Goal: Task Accomplishment & Management: Manage account settings

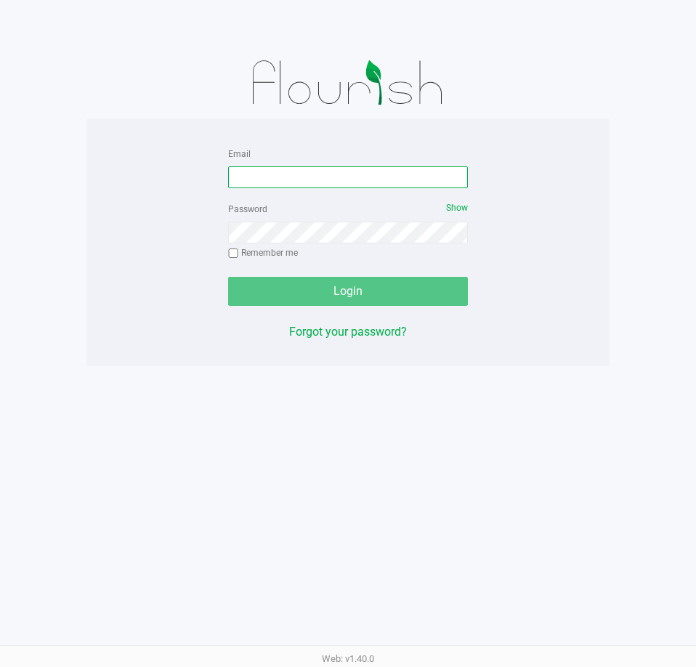
click at [331, 185] on input "Email" at bounding box center [348, 177] width 240 height 22
type input "tlockwood@liveparallel.com"
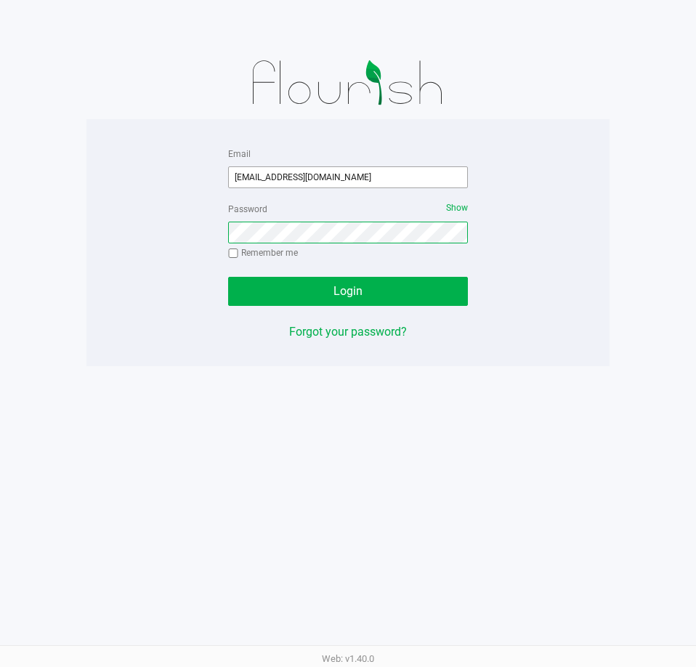
click at [228, 277] on button "Login" at bounding box center [348, 291] width 240 height 29
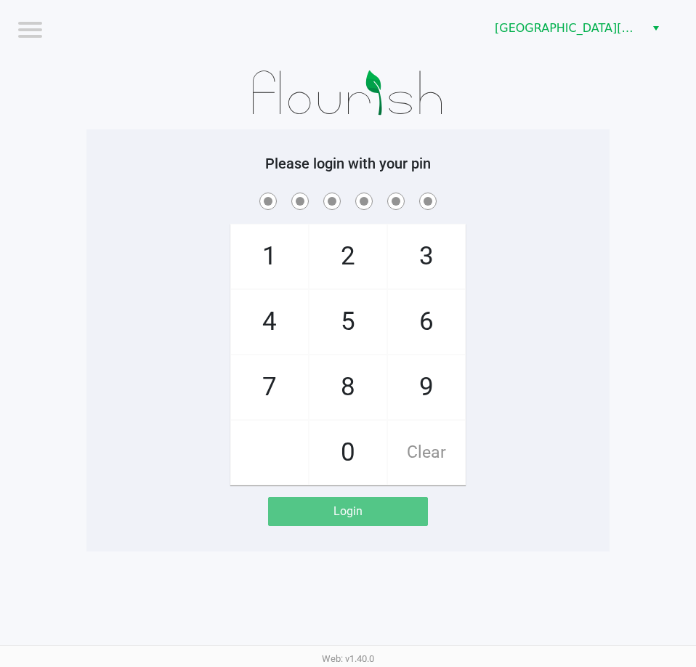
click at [552, 390] on div "1 4 7 2 5 8 0 3 6 9 Clear" at bounding box center [347, 338] width 523 height 296
checkbox input "true"
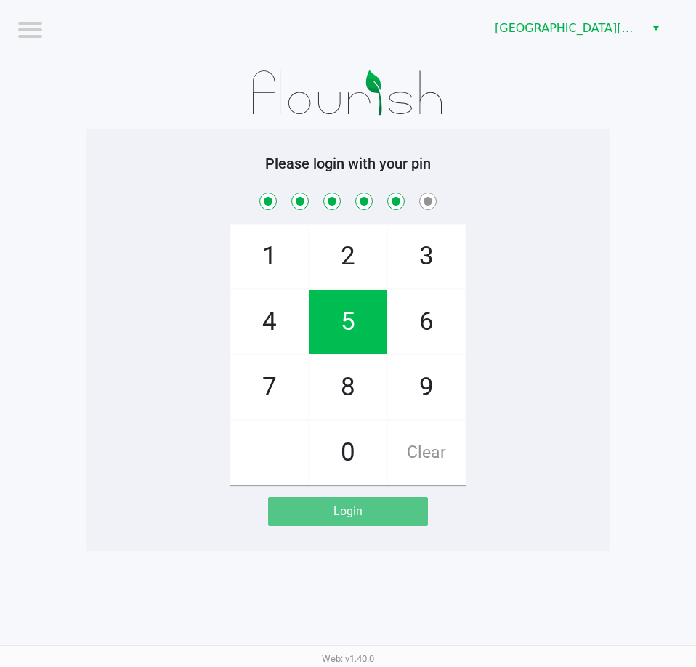
checkbox input "true"
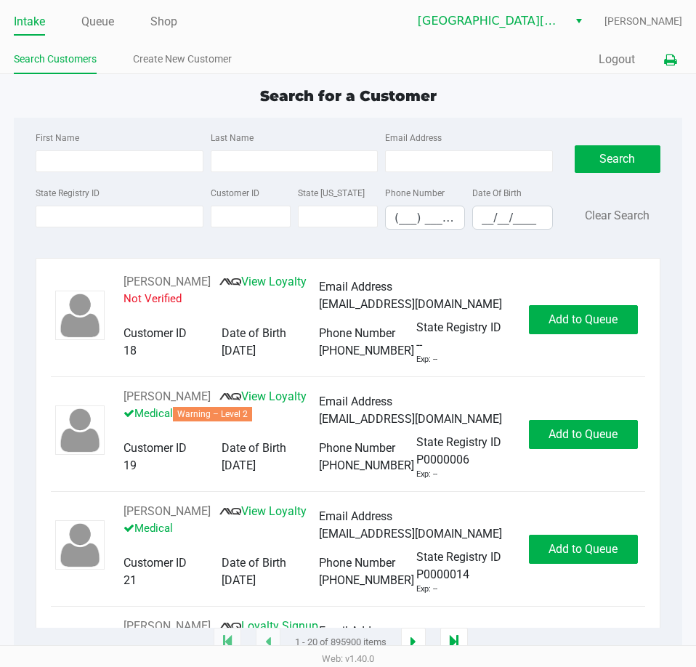
click at [676, 49] on button at bounding box center [670, 59] width 24 height 27
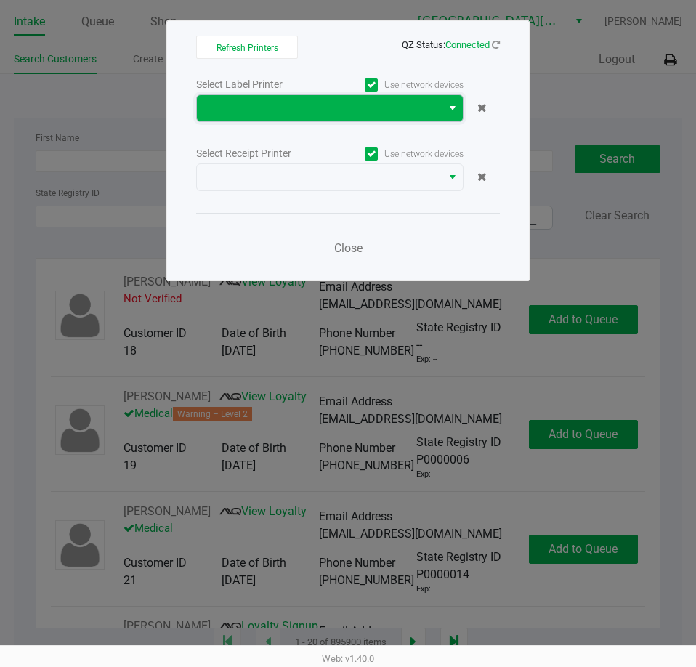
click at [407, 102] on span at bounding box center [319, 108] width 227 height 17
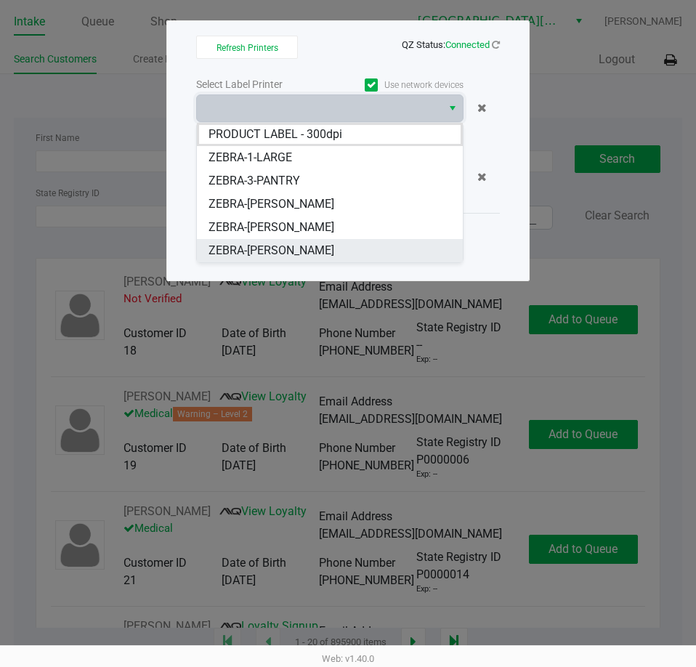
click at [297, 243] on span "ZEBRA-EDITH-REUSS" at bounding box center [271, 250] width 126 height 17
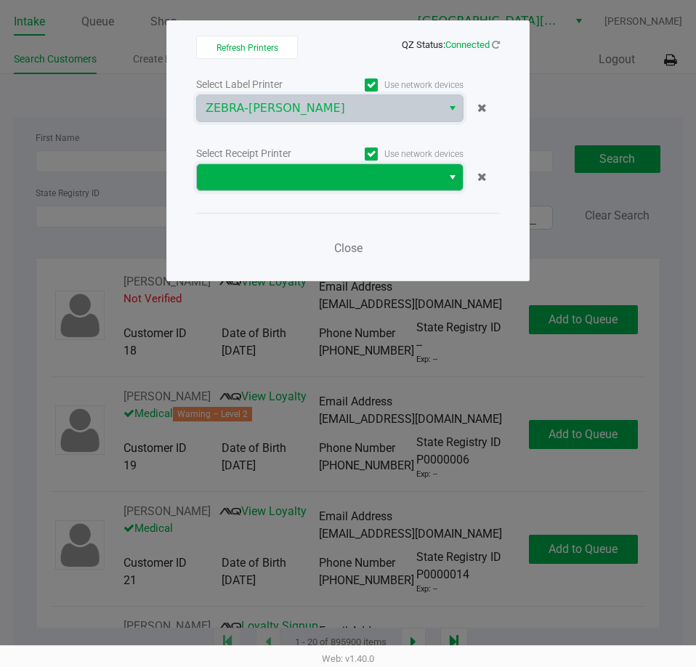
click at [316, 185] on span at bounding box center [319, 177] width 227 height 17
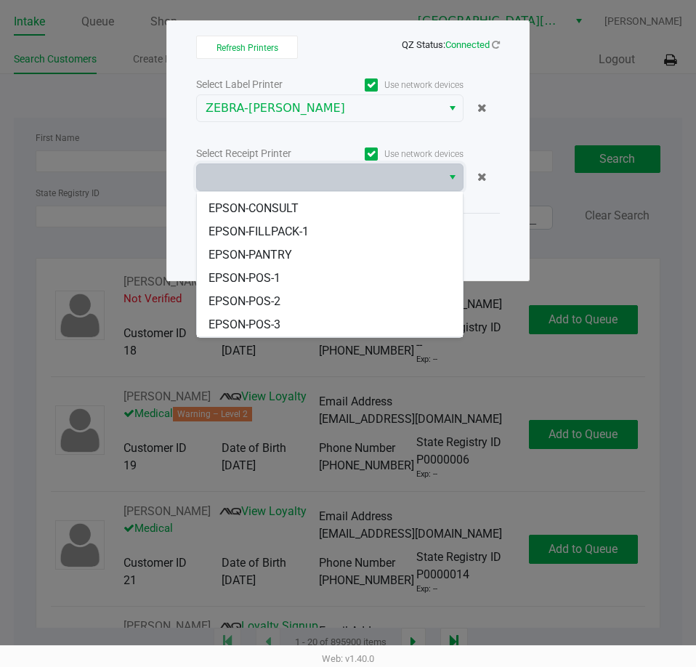
scroll to position [64, 0]
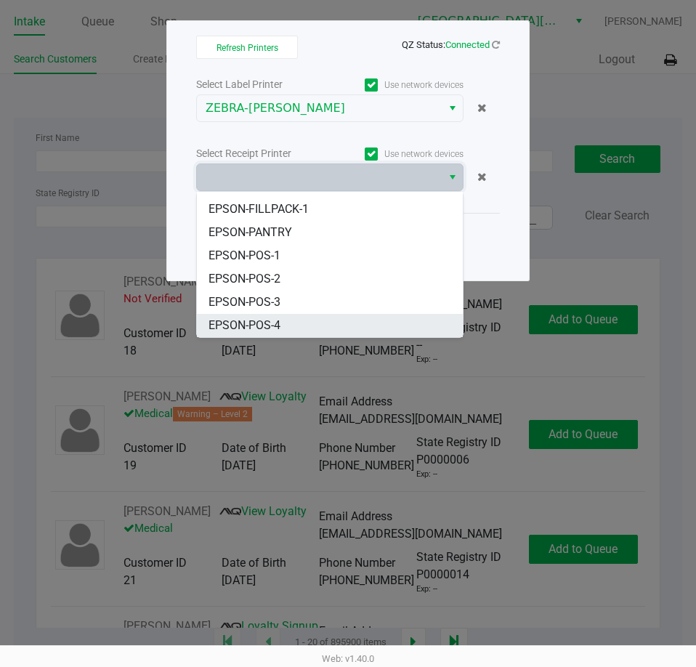
click at [291, 322] on li "EPSON-POS-4" at bounding box center [330, 325] width 266 height 23
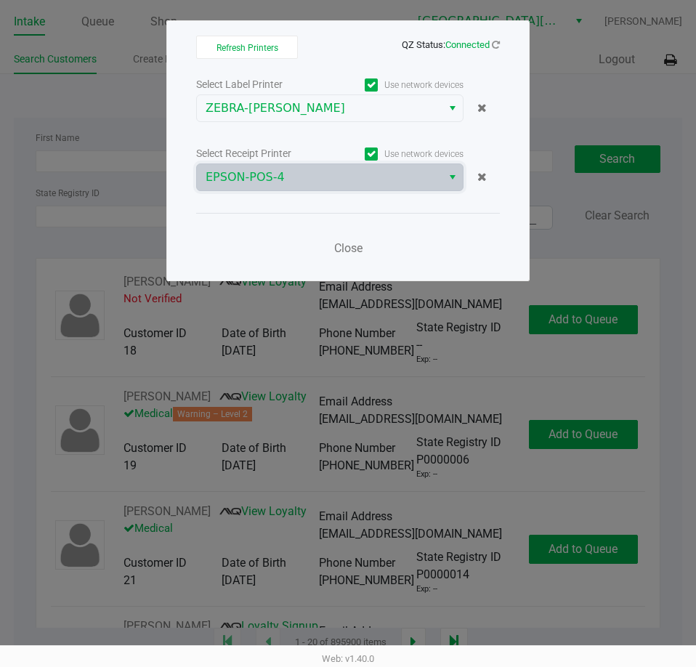
click at [268, 235] on div "Close" at bounding box center [348, 239] width 304 height 53
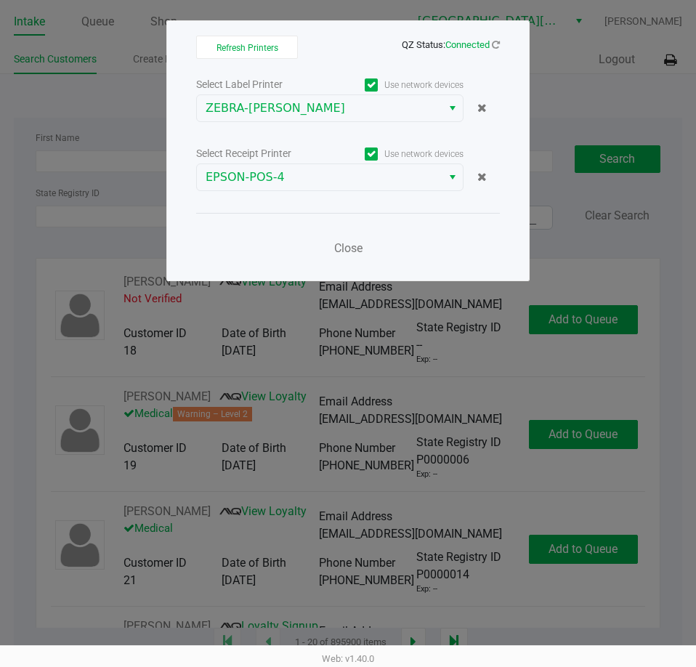
click at [411, 254] on div "Close" at bounding box center [348, 239] width 304 height 53
click at [352, 246] on span "Close" at bounding box center [348, 248] width 28 height 14
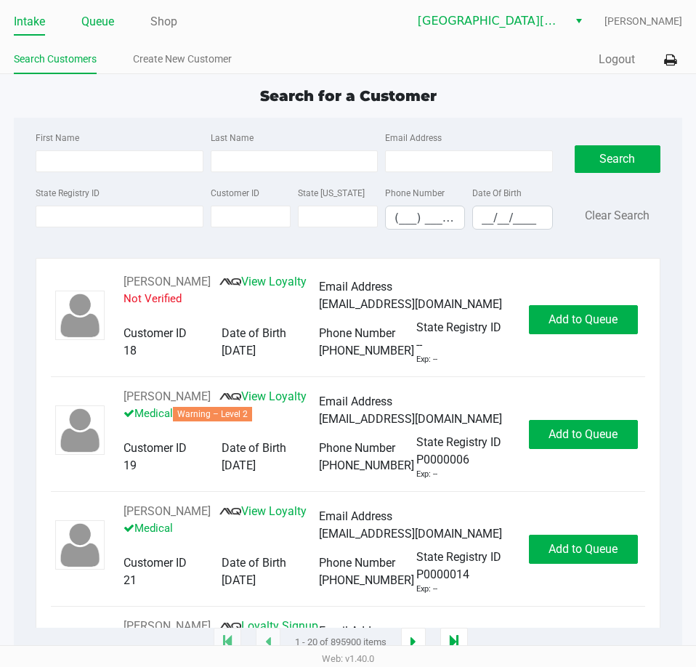
click at [99, 28] on link "Queue" at bounding box center [97, 22] width 33 height 20
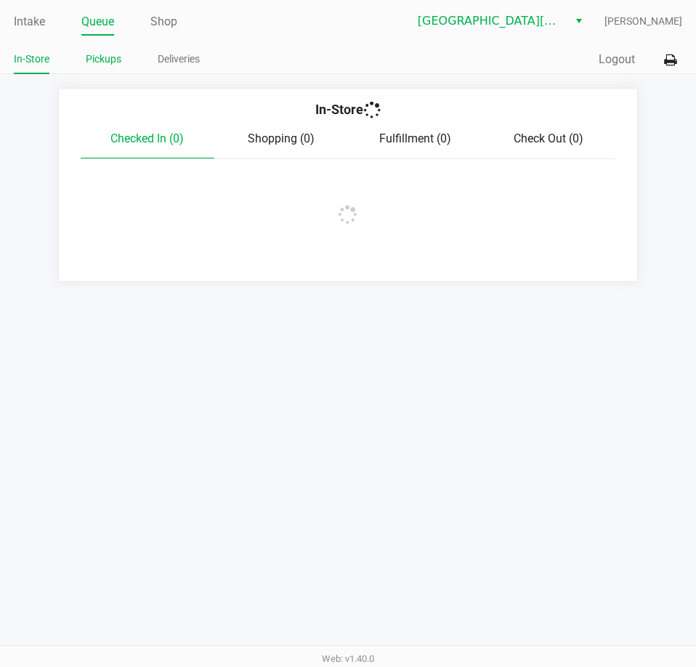
drag, startPoint x: 127, startPoint y: 75, endPoint x: 100, endPoint y: 60, distance: 30.9
click at [126, 73] on app-point-of-sale "Intake Queue Shop Key West WC Tim Lockwood In-Store Pickups Deliveries Quick Sa…" at bounding box center [348, 141] width 696 height 282
click at [100, 60] on link "Pickups" at bounding box center [104, 59] width 36 height 18
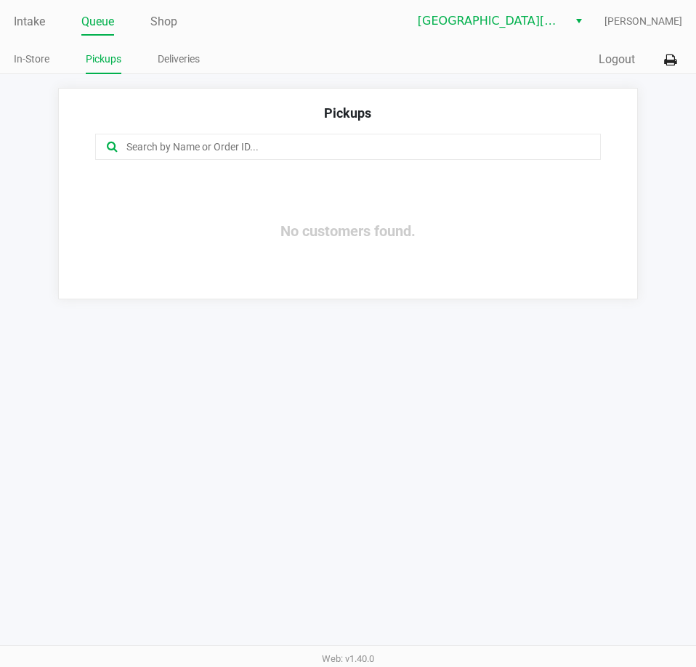
click at [325, 77] on app-point-of-sale "Intake Queue Shop Key West WC Tim Lockwood In-Store Pickups Deliveries Quick Sa…" at bounding box center [348, 149] width 696 height 299
click at [43, 19] on link "Intake" at bounding box center [29, 22] width 31 height 20
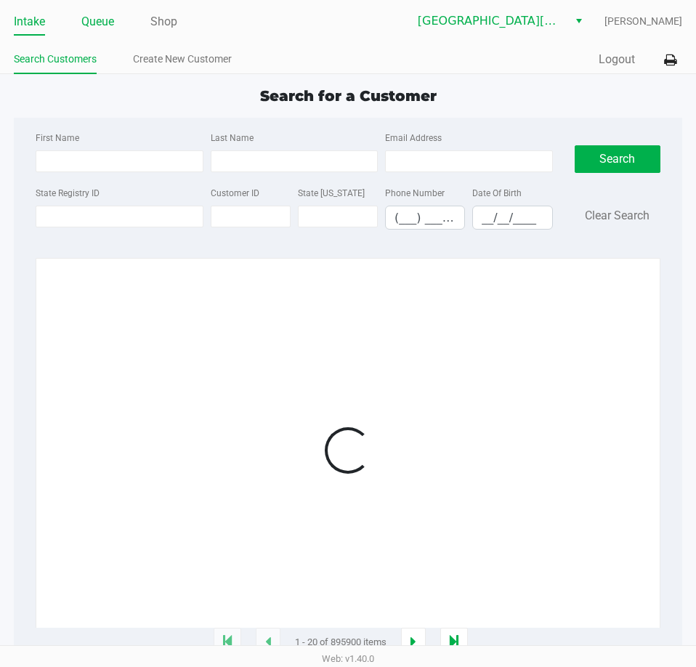
click at [114, 17] on link "Queue" at bounding box center [97, 22] width 33 height 20
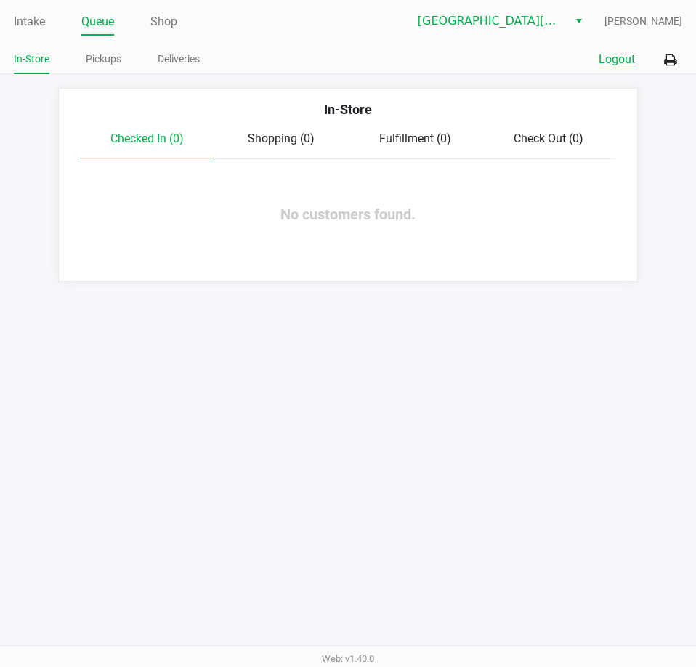
drag, startPoint x: 611, startPoint y: 55, endPoint x: 600, endPoint y: 188, distance: 133.4
click at [609, 57] on button "Logout" at bounding box center [617, 59] width 36 height 17
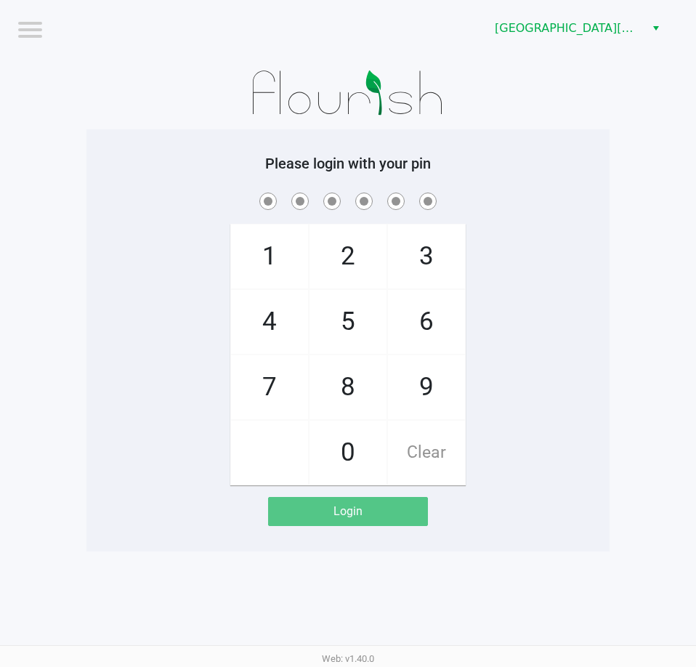
click at [610, 214] on app-pos-login-wrapper "Logout Key West WC Please login with your pin 1 4 7 2 5 8 0 3 6 9 Clear Login" at bounding box center [348, 275] width 696 height 551
checkbox input "true"
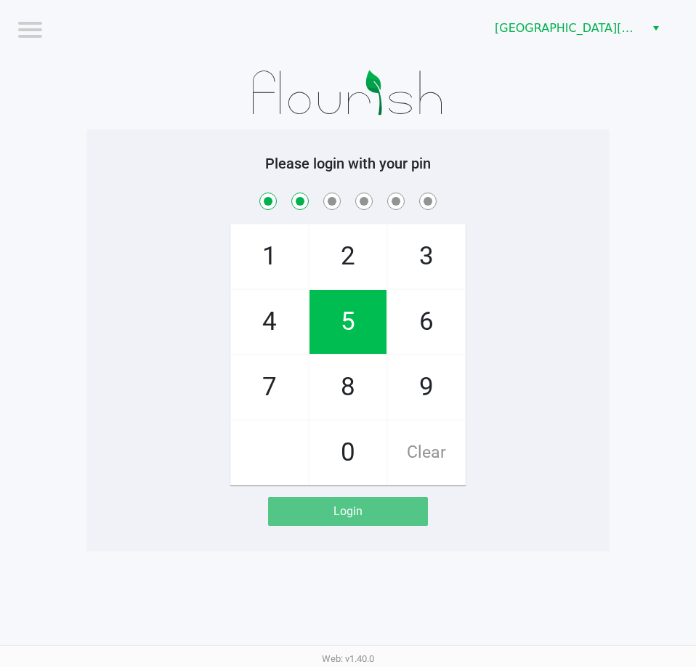
checkbox input "true"
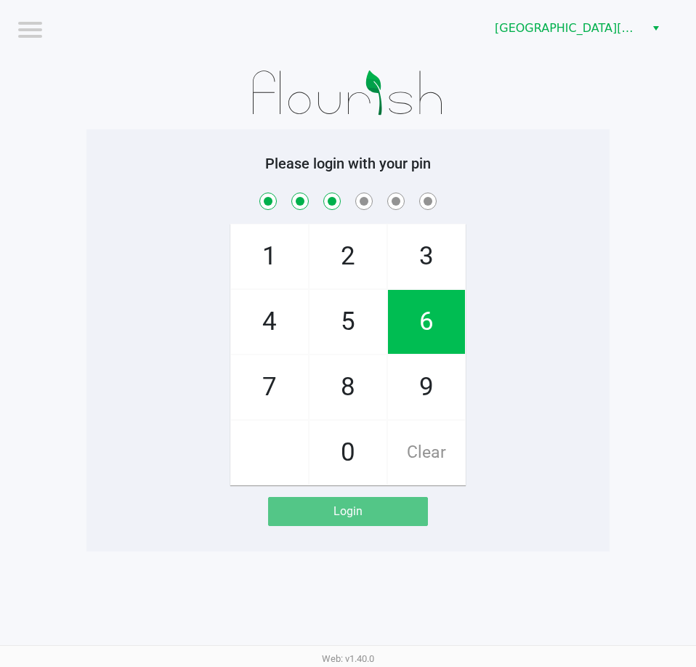
checkbox input "true"
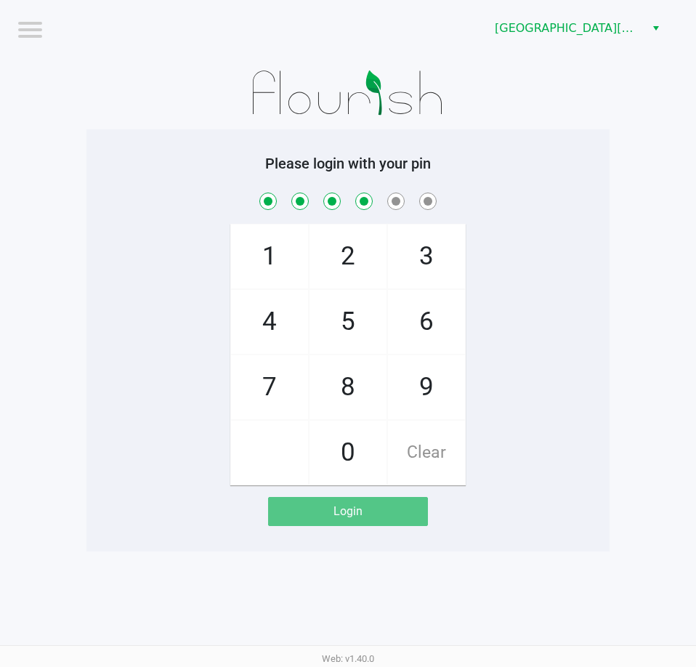
checkbox input "true"
